Goal: Obtain resource: Download file/media

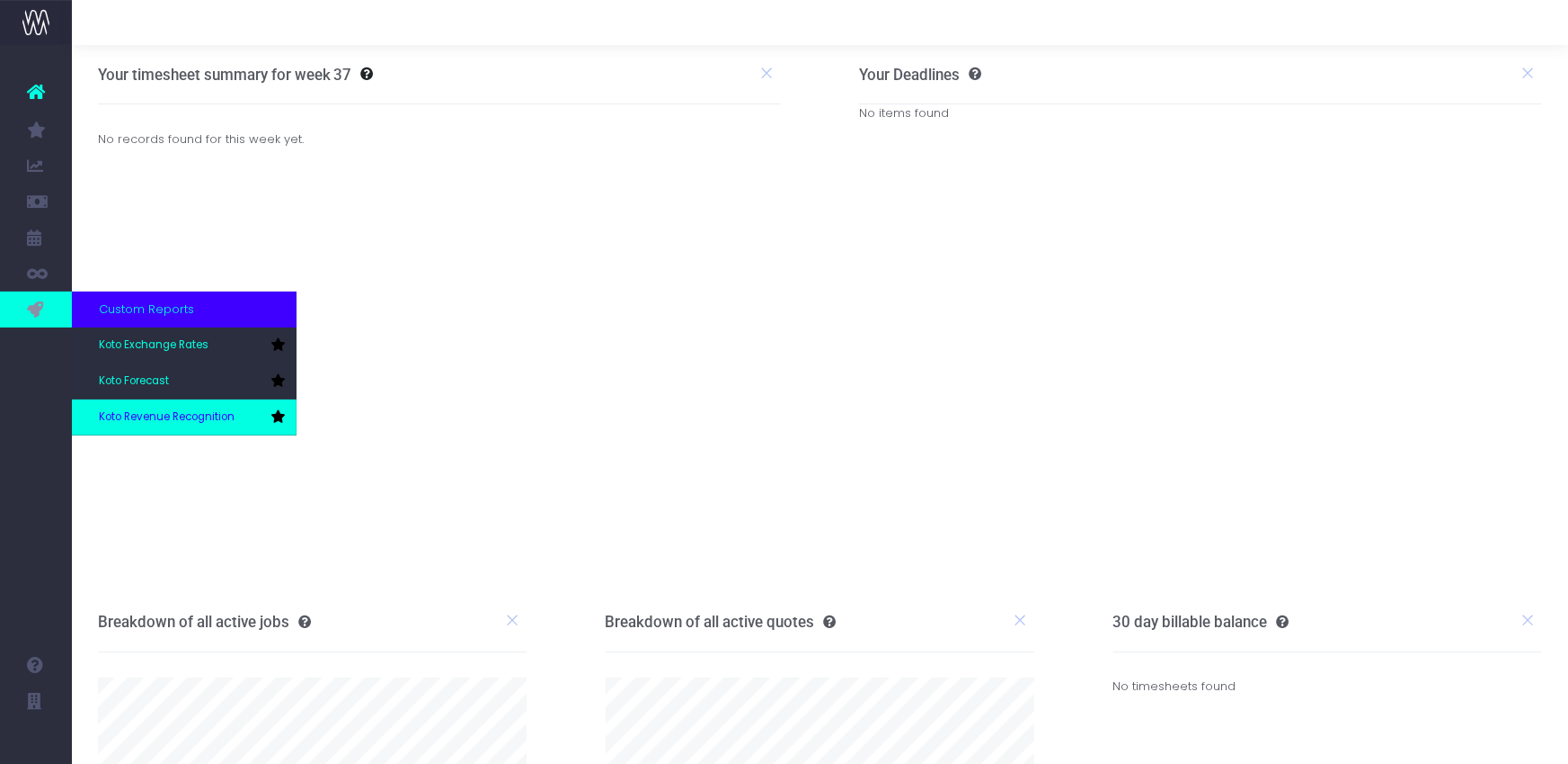
click at [145, 414] on span "Koto Revenue Recognition" at bounding box center [167, 417] width 135 height 17
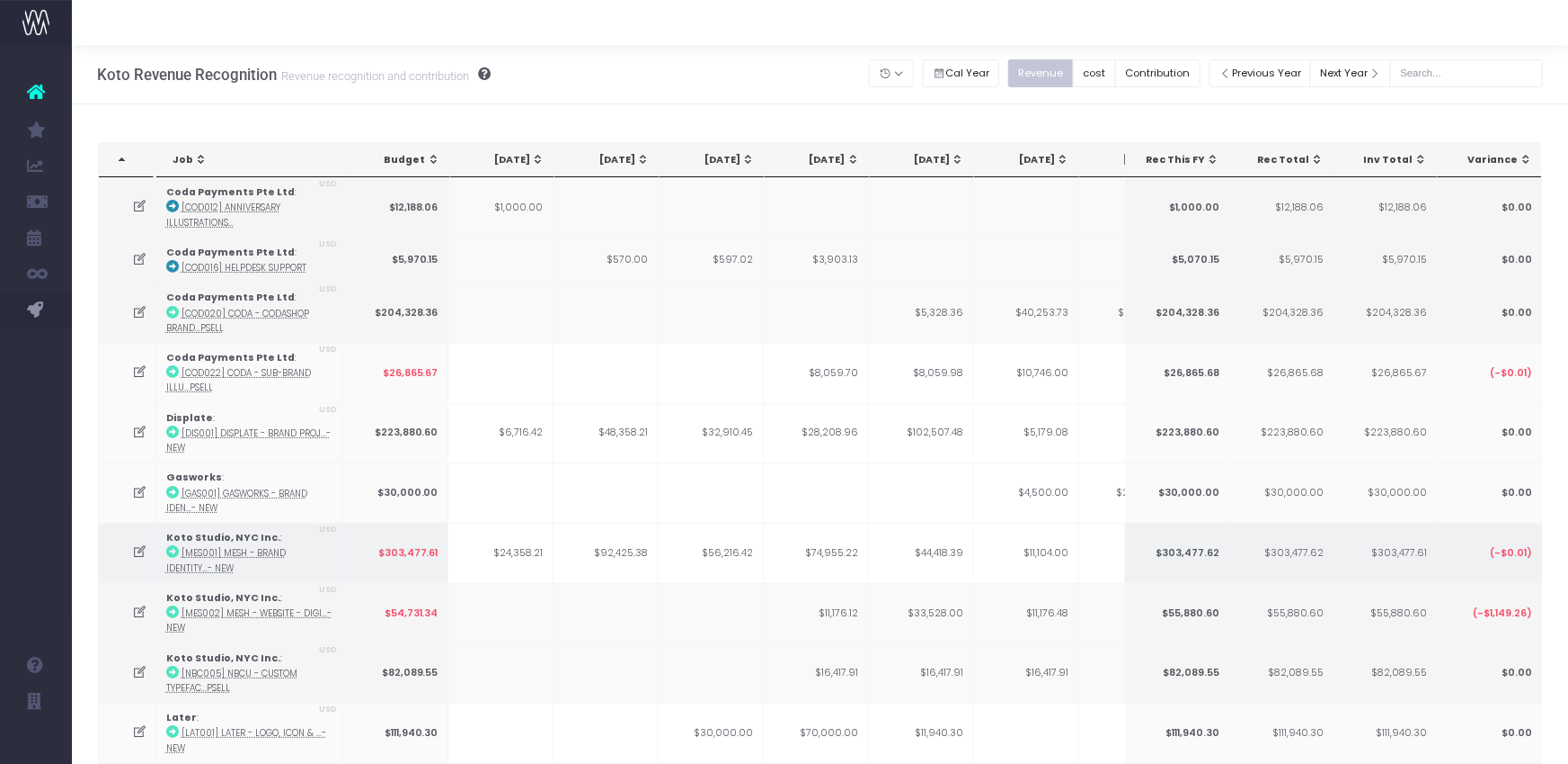
scroll to position [643, 0]
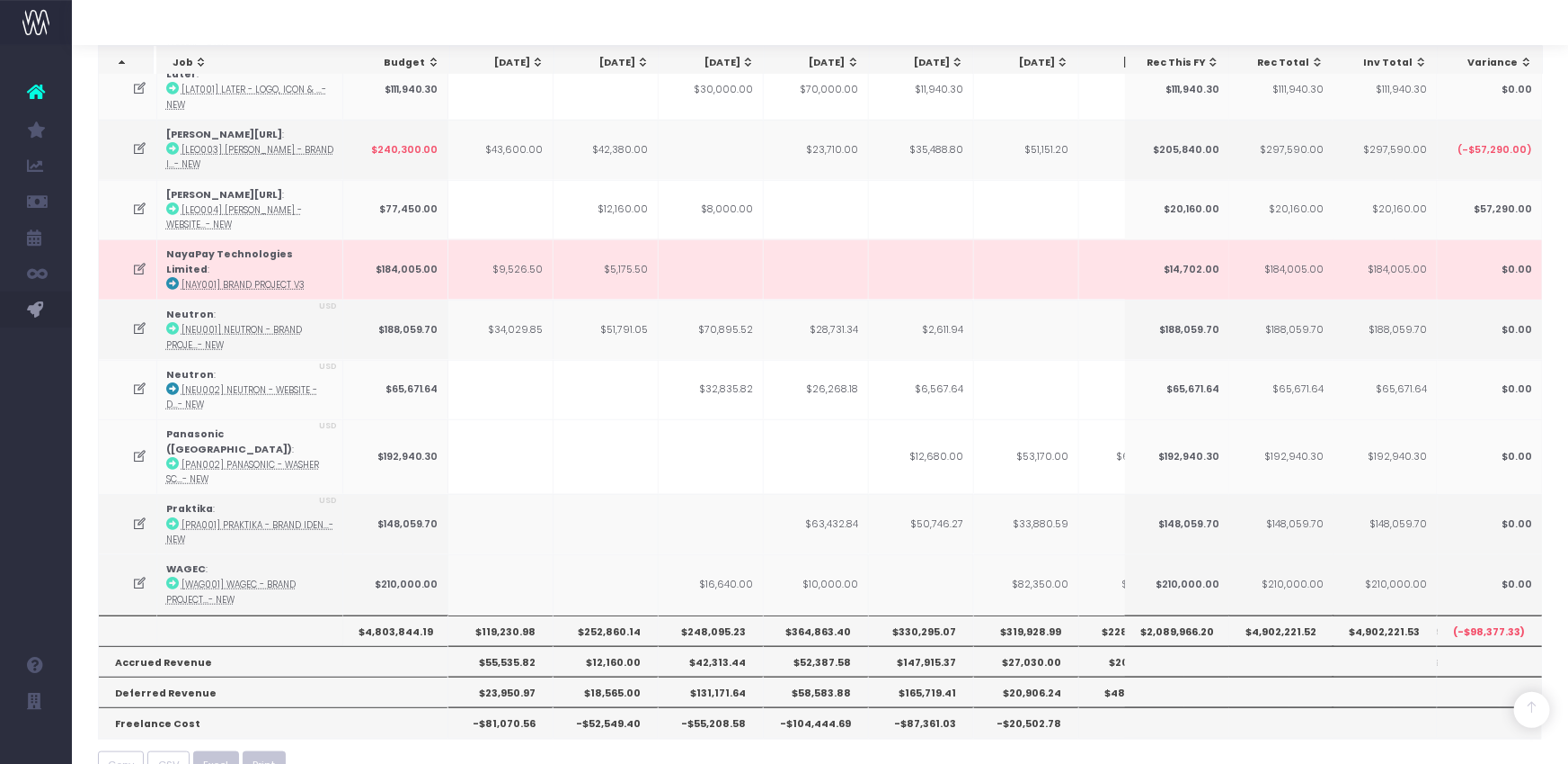
drag, startPoint x: 211, startPoint y: 727, endPoint x: 261, endPoint y: 711, distance: 52.5
click at [211, 757] on span "Excel" at bounding box center [217, 765] width 25 height 16
click at [138, 321] on icon at bounding box center [140, 328] width 16 height 16
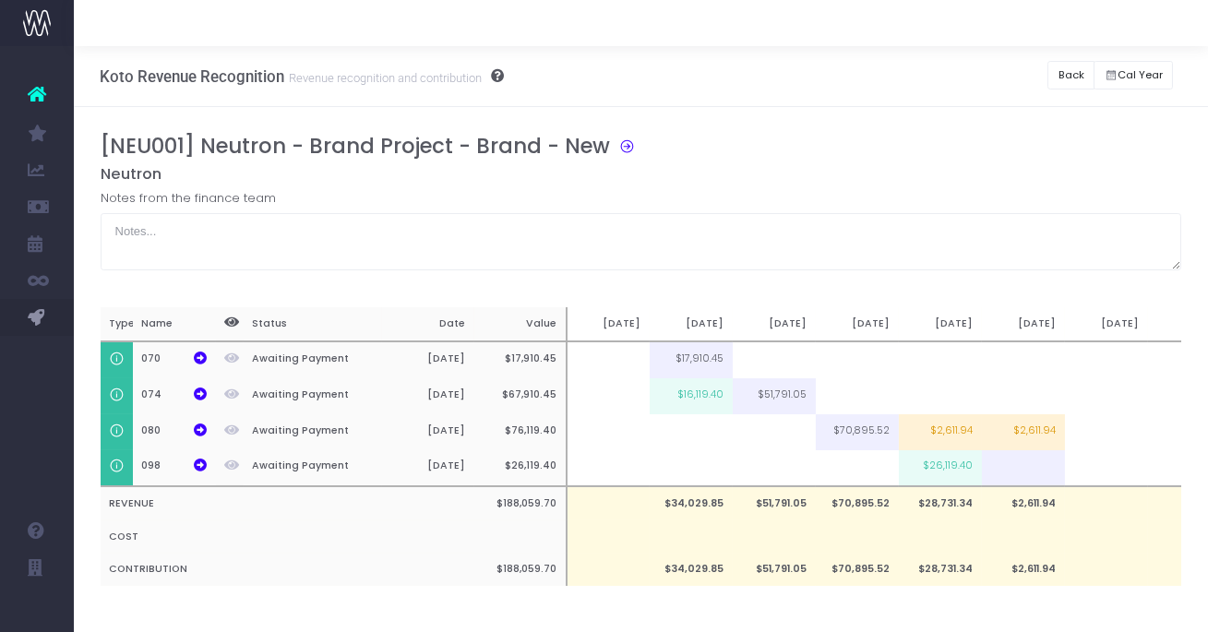
scroll to position [15, 0]
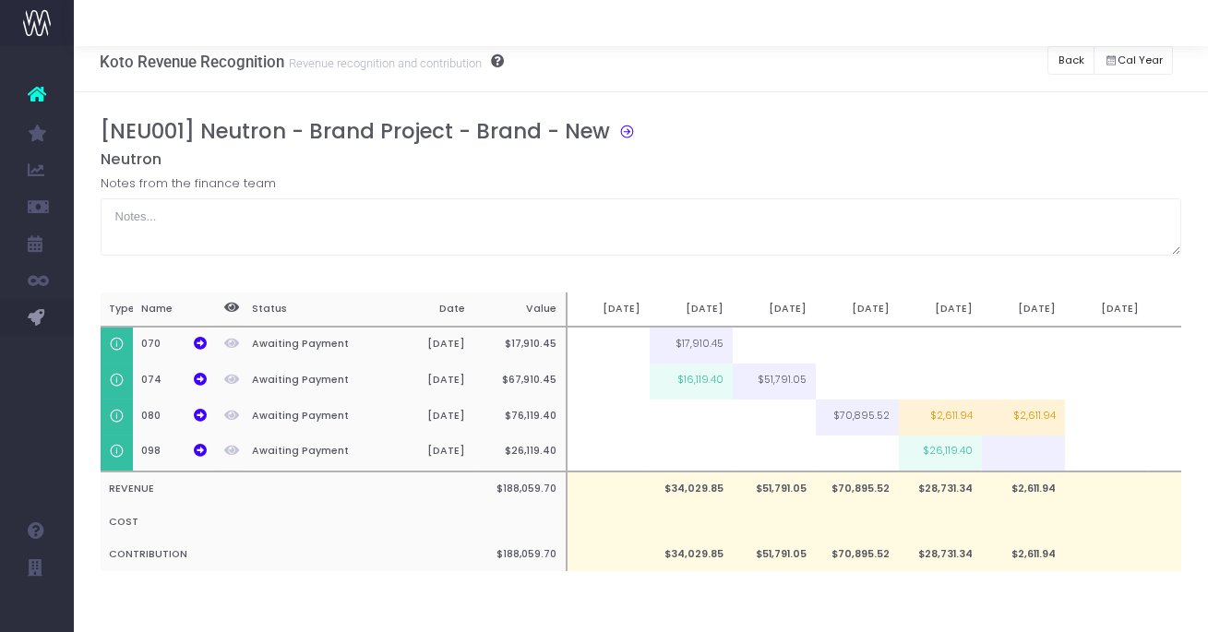
drag, startPoint x: 933, startPoint y: 143, endPoint x: 1040, endPoint y: 74, distance: 127.5
click at [964, 126] on div "[NEU001] Neutron - Brand Project - Brand - New" at bounding box center [649, 134] width 1096 height 31
click at [1065, 52] on button "Back" at bounding box center [1071, 60] width 47 height 29
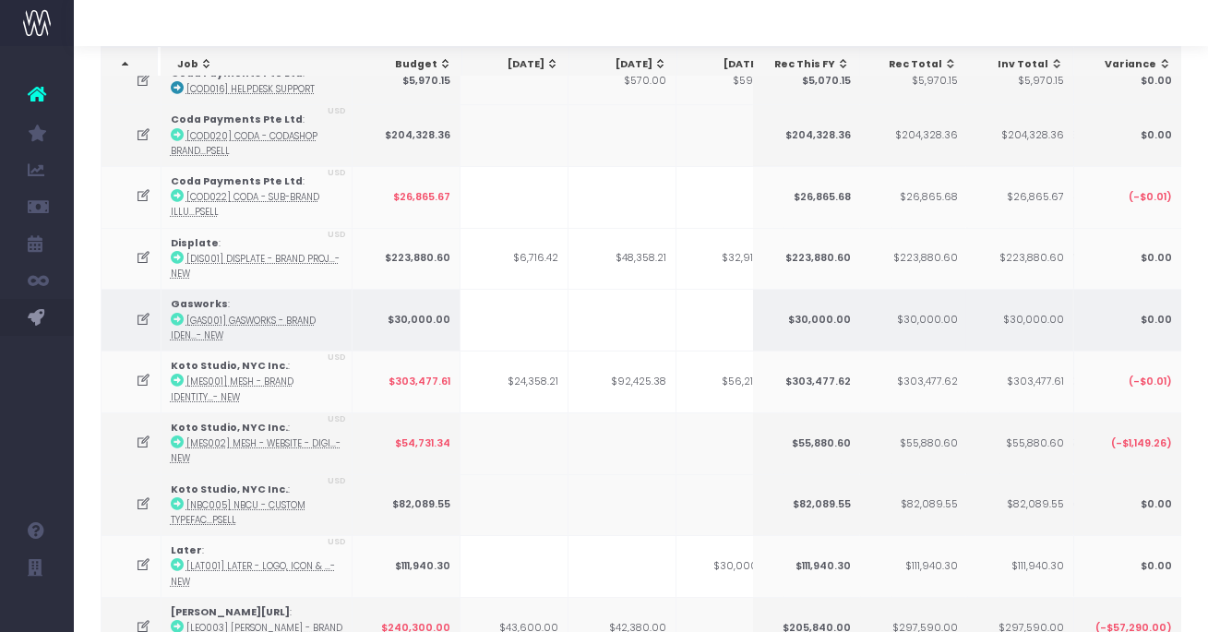
scroll to position [195, 0]
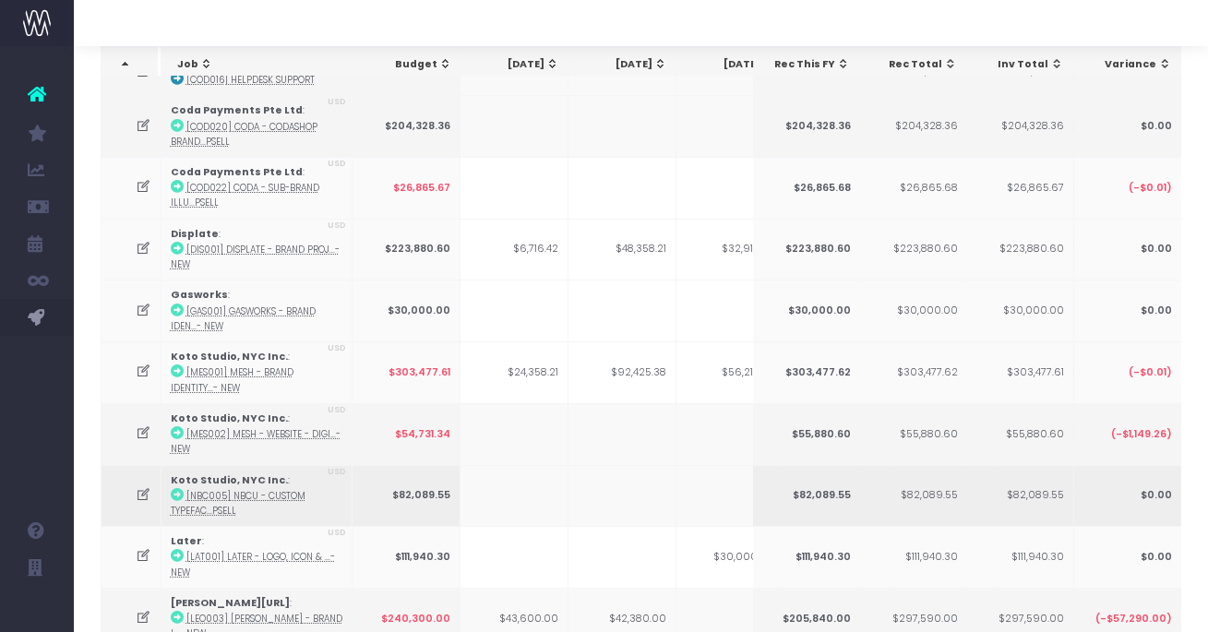
click at [138, 487] on icon at bounding box center [144, 495] width 16 height 16
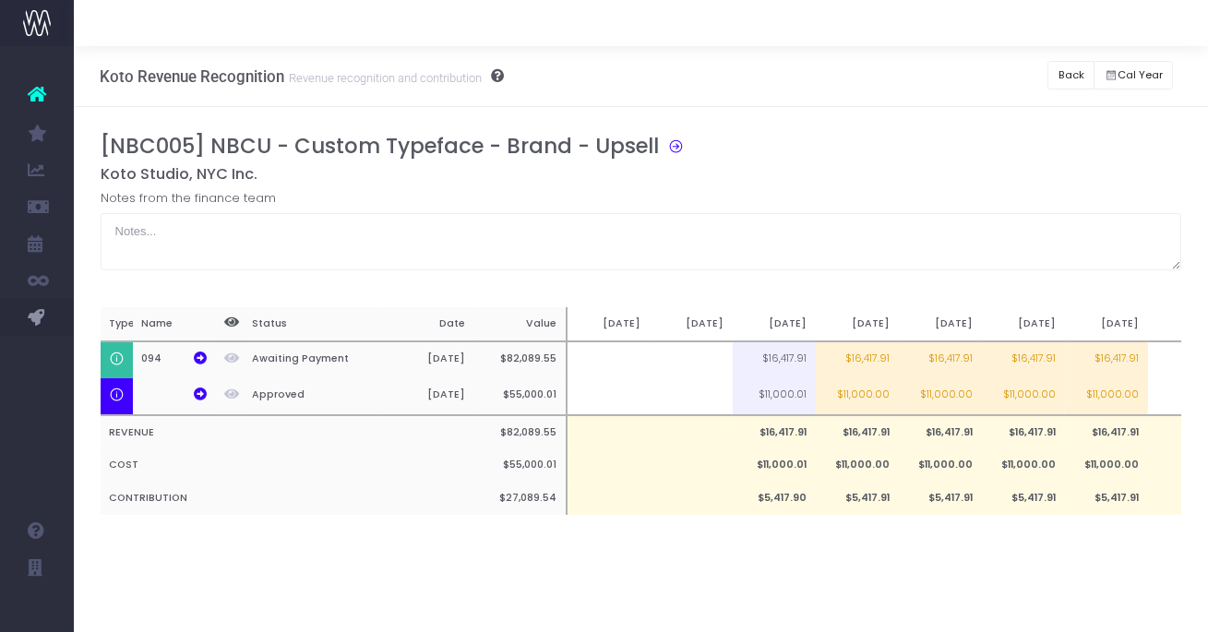
scroll to position [0, 0]
click at [1080, 76] on button "Back" at bounding box center [1071, 75] width 47 height 29
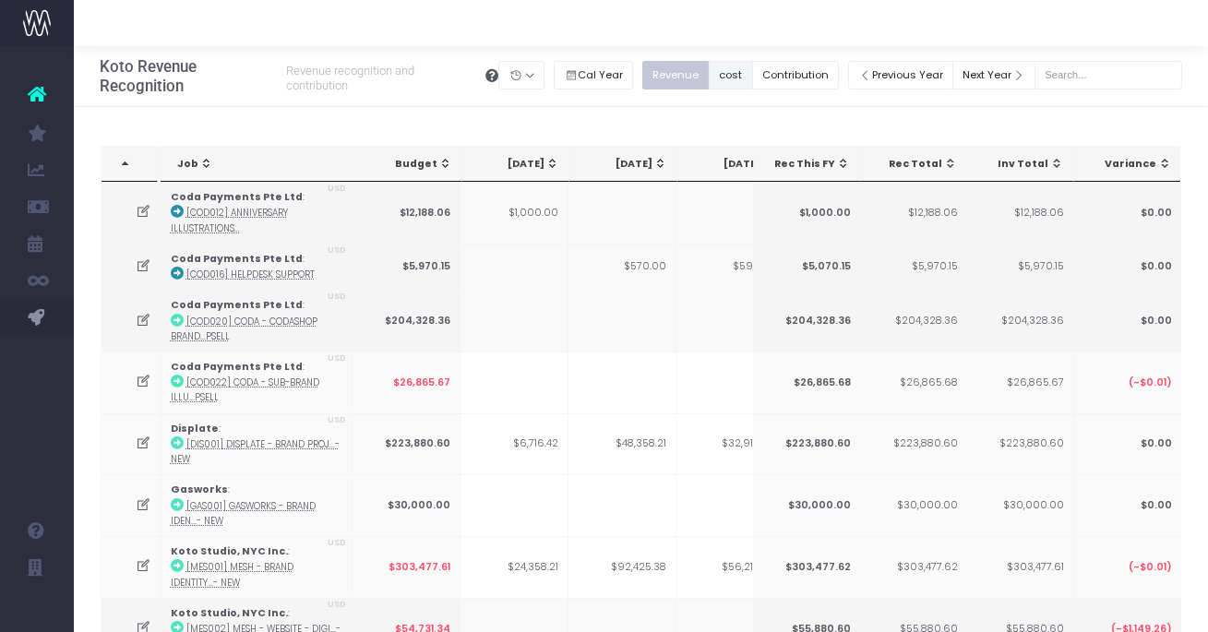
click at [741, 77] on button "cost" at bounding box center [731, 75] width 44 height 29
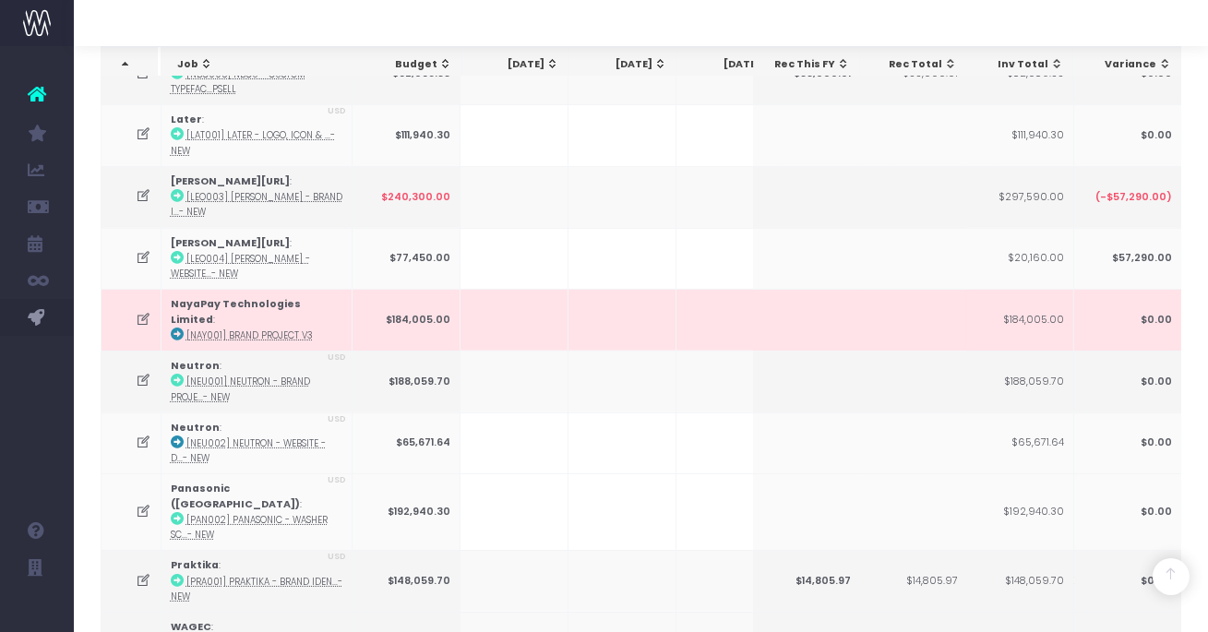
scroll to position [815, 0]
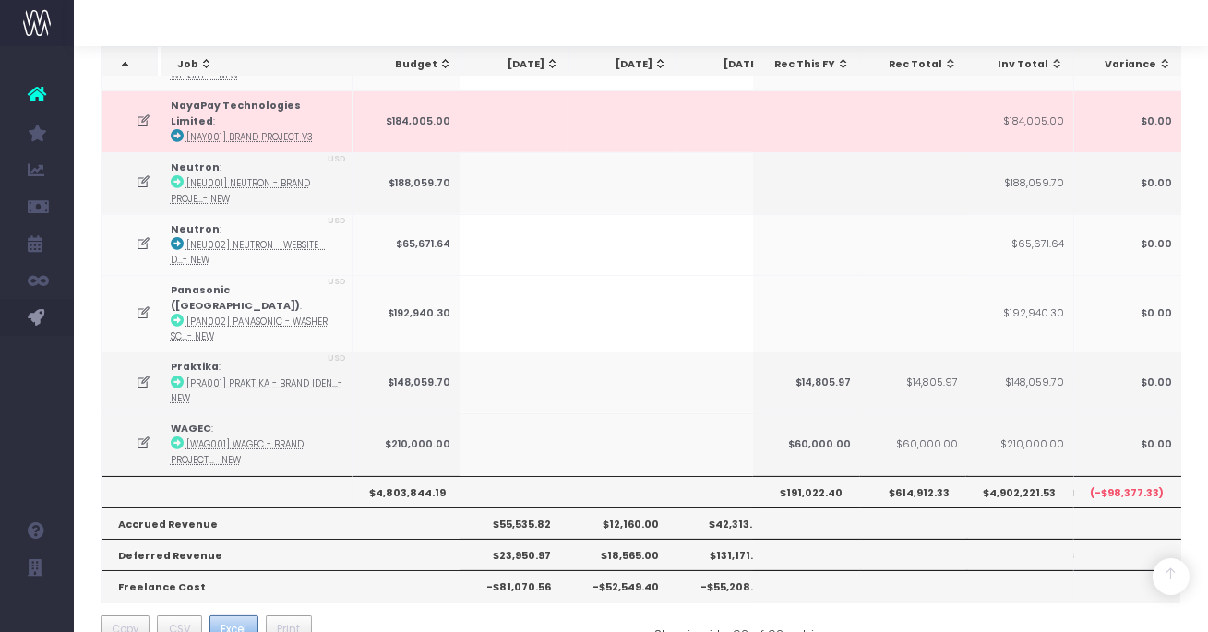
click at [228, 616] on button "Excel" at bounding box center [234, 631] width 49 height 30
